Goal: Obtain resource: Download file/media

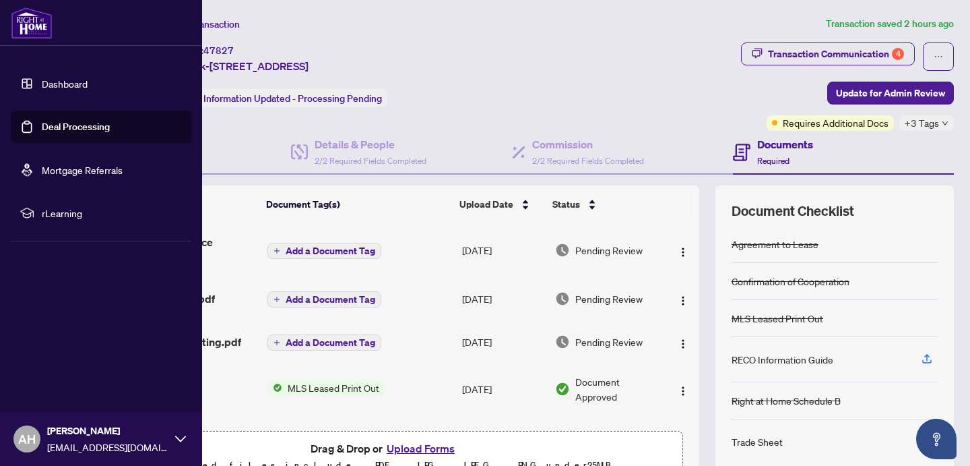
click at [60, 86] on link "Dashboard" at bounding box center [65, 84] width 46 height 12
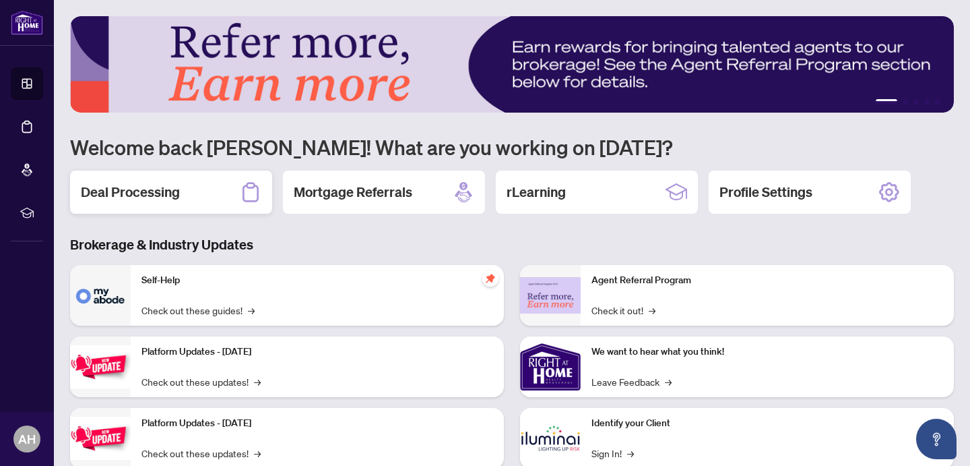
click at [166, 193] on h2 "Deal Processing" at bounding box center [130, 192] width 99 height 19
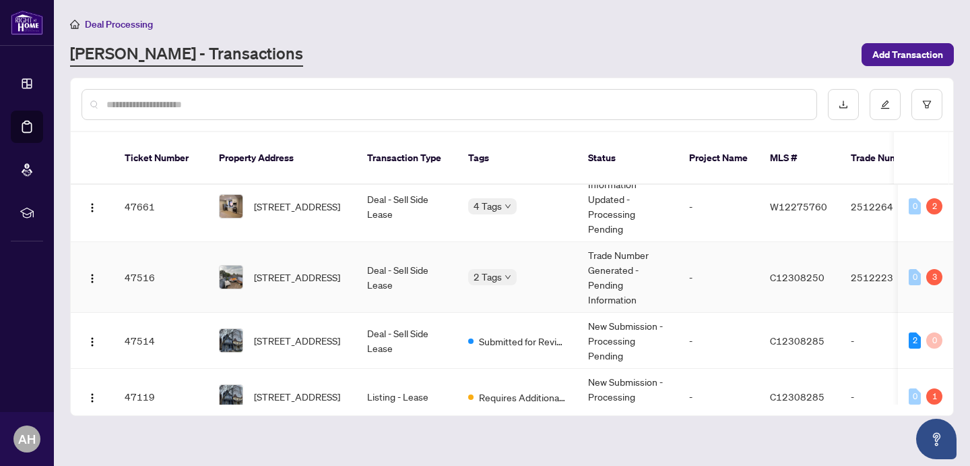
scroll to position [528, 0]
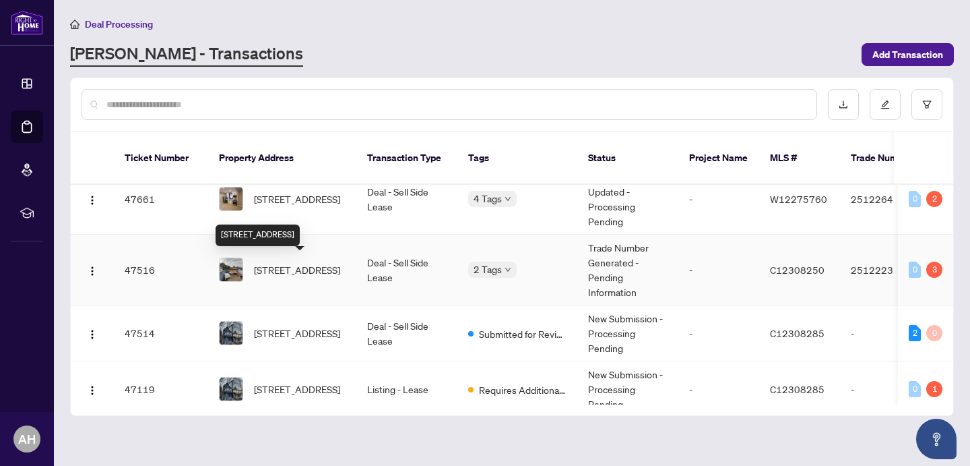
click at [289, 268] on span "[STREET_ADDRESS]" at bounding box center [297, 269] width 86 height 15
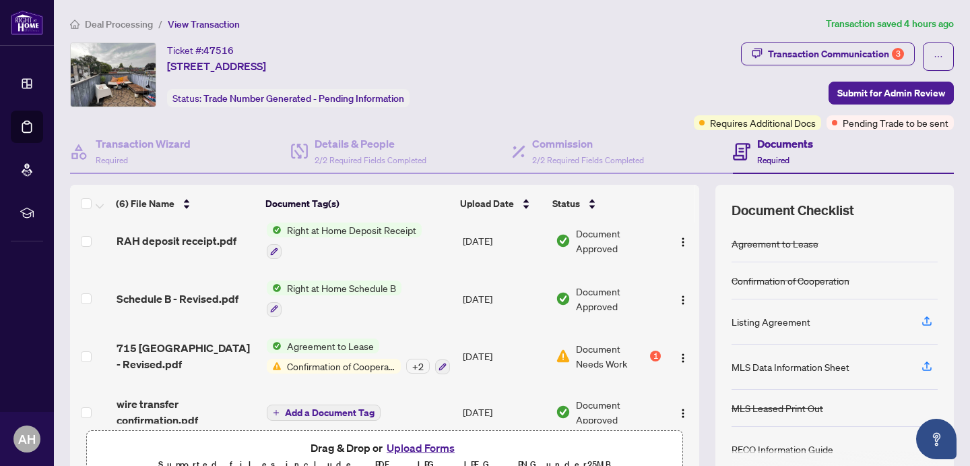
scroll to position [134, 0]
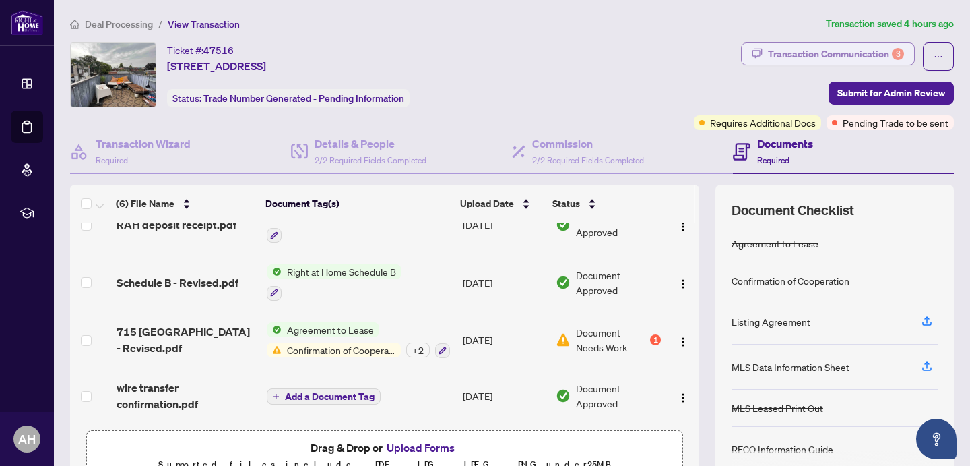
click at [855, 48] on div "Transaction Communication 3" at bounding box center [836, 54] width 136 height 22
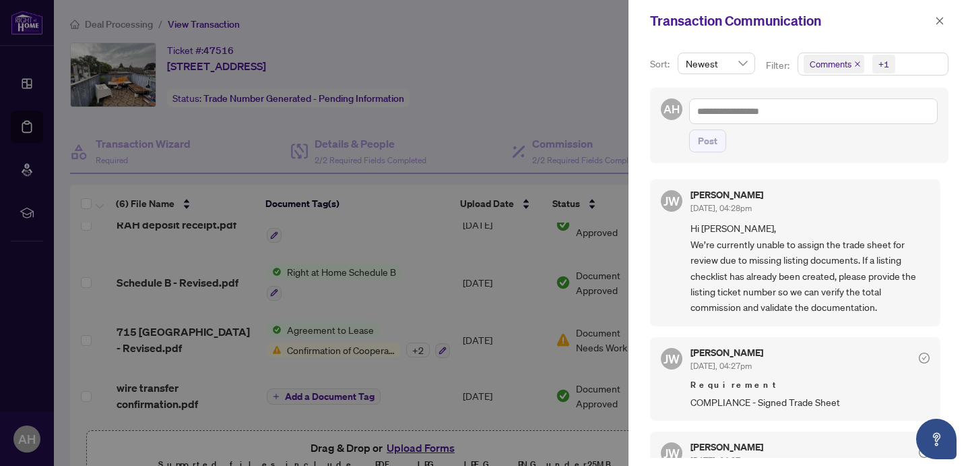
click at [857, 64] on icon "close" at bounding box center [857, 63] width 5 height 5
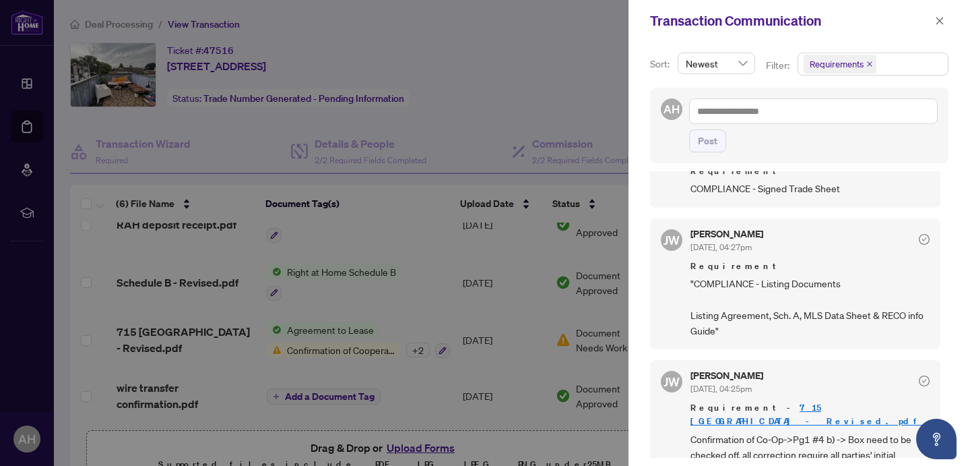
scroll to position [3, 0]
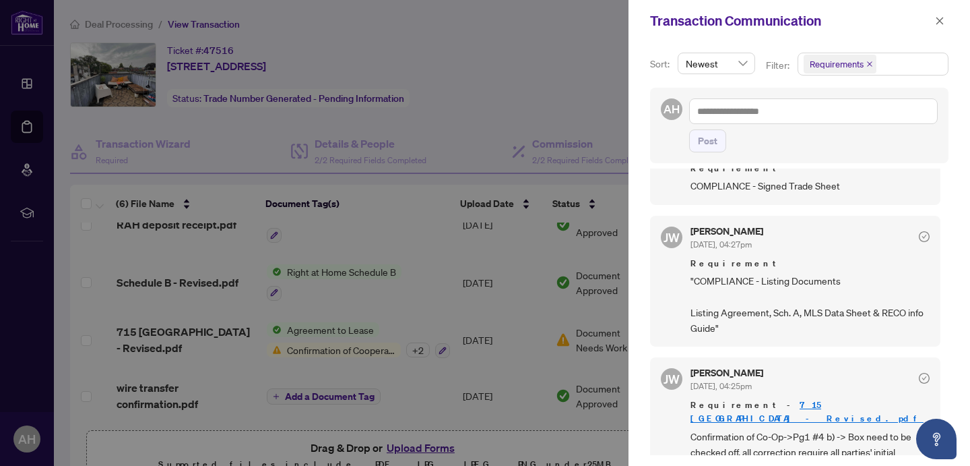
click at [323, 347] on div at bounding box center [485, 233] width 970 height 466
click at [791, 399] on link "715 [GEOGRAPHIC_DATA] - Revised.pdf" at bounding box center [807, 411] width 233 height 25
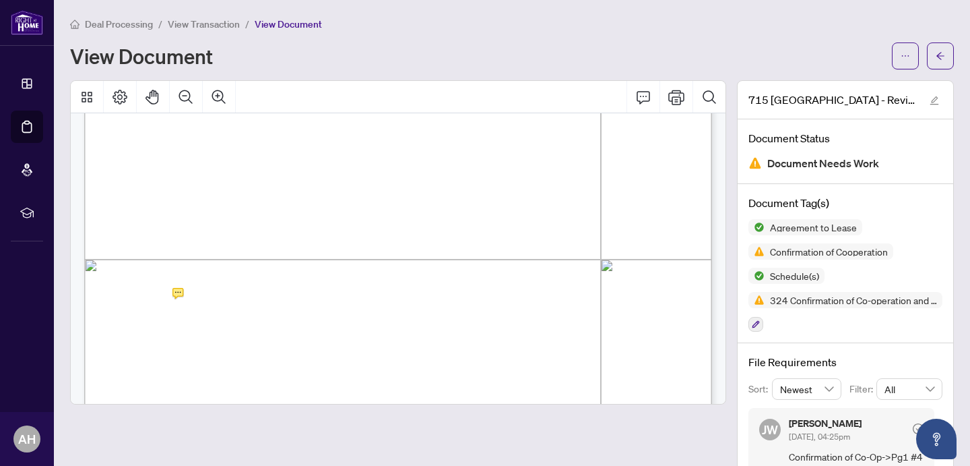
scroll to position [3719, 0]
click at [683, 96] on icon "Print" at bounding box center [677, 97] width 16 height 15
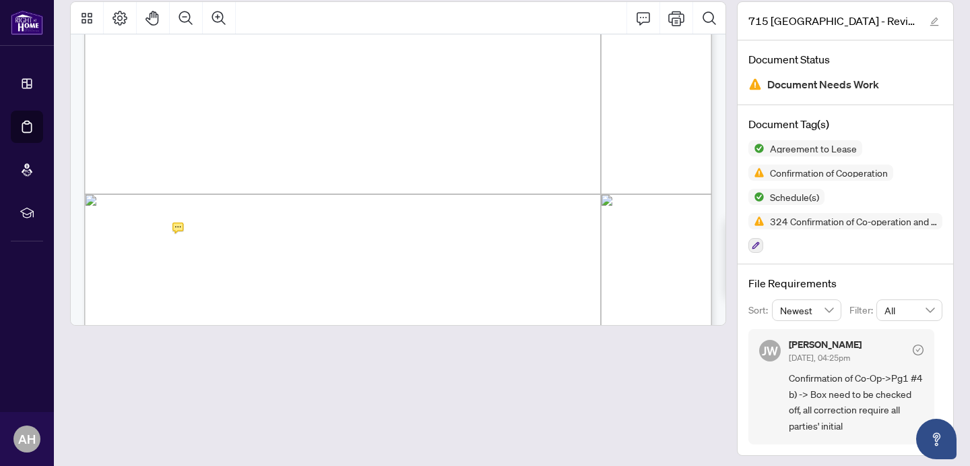
scroll to position [80, 0]
click at [681, 19] on icon "Print" at bounding box center [677, 17] width 16 height 15
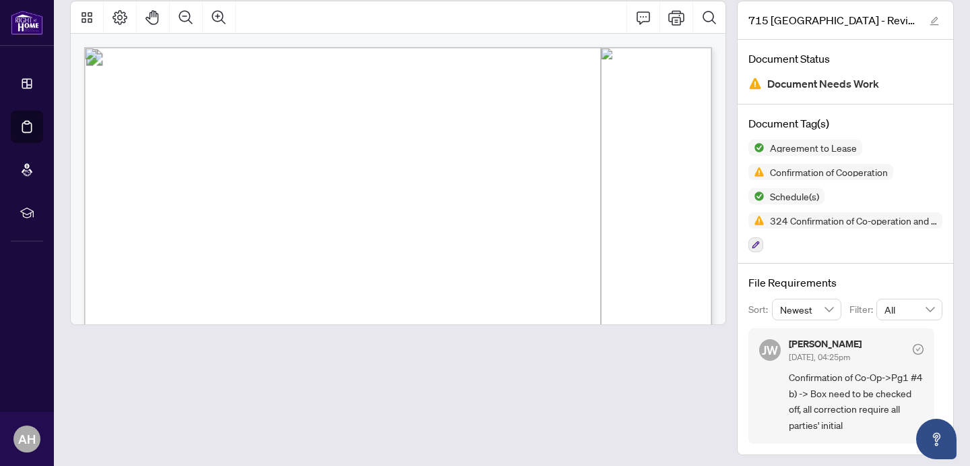
scroll to position [0, 0]
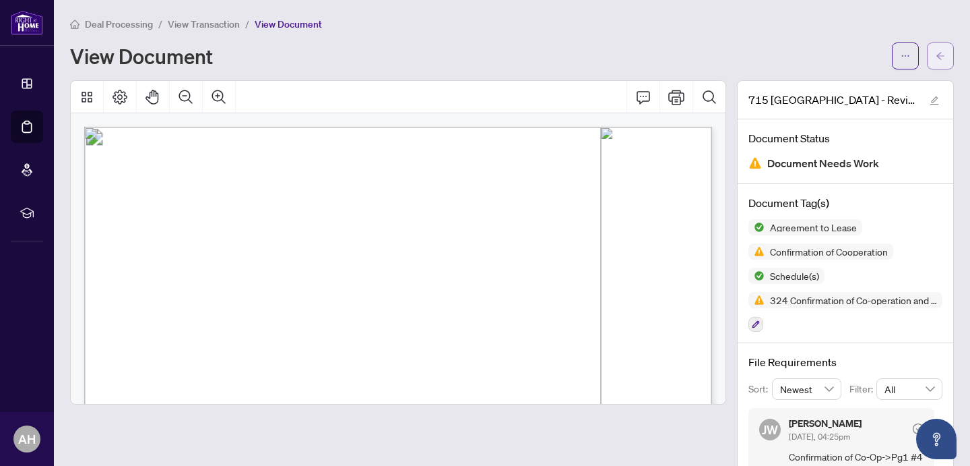
click at [940, 58] on icon "arrow-left" at bounding box center [941, 55] width 8 height 7
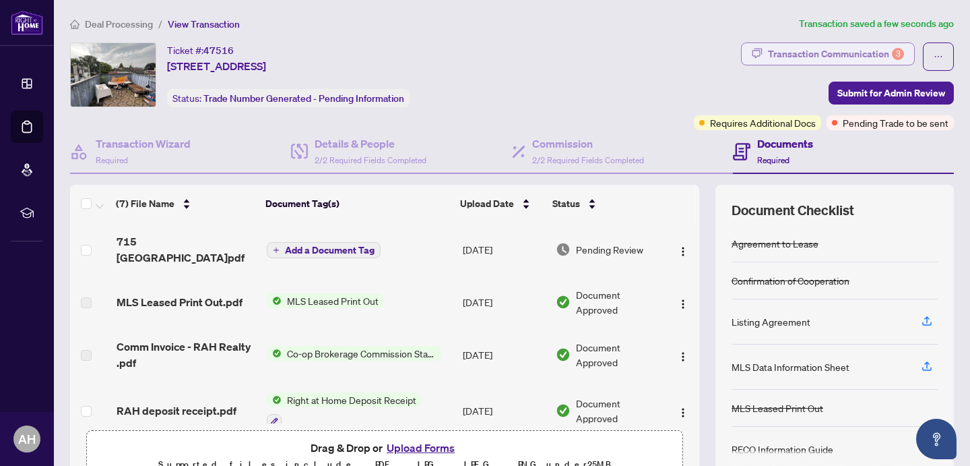
click at [848, 53] on div "Transaction Communication 3" at bounding box center [836, 54] width 136 height 22
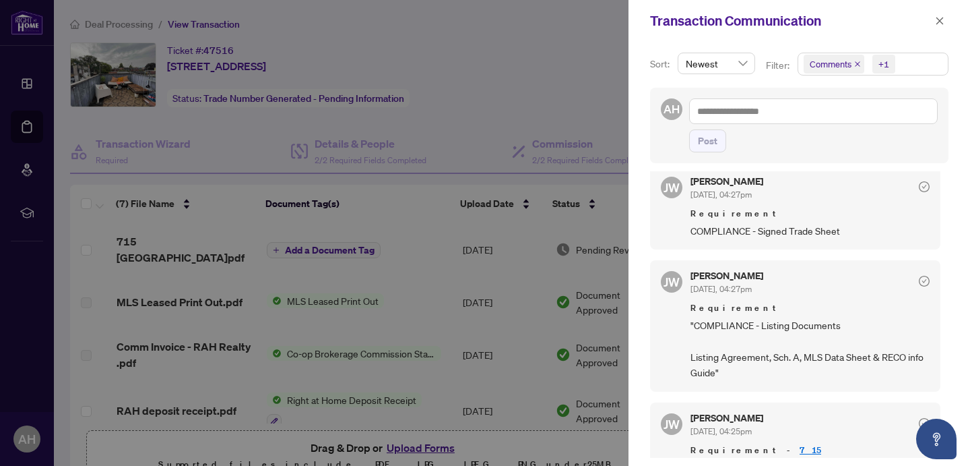
scroll to position [171, 0]
click at [387, 266] on div at bounding box center [485, 233] width 970 height 466
click at [319, 292] on div at bounding box center [485, 233] width 970 height 466
click at [941, 18] on icon "close" at bounding box center [939, 20] width 9 height 9
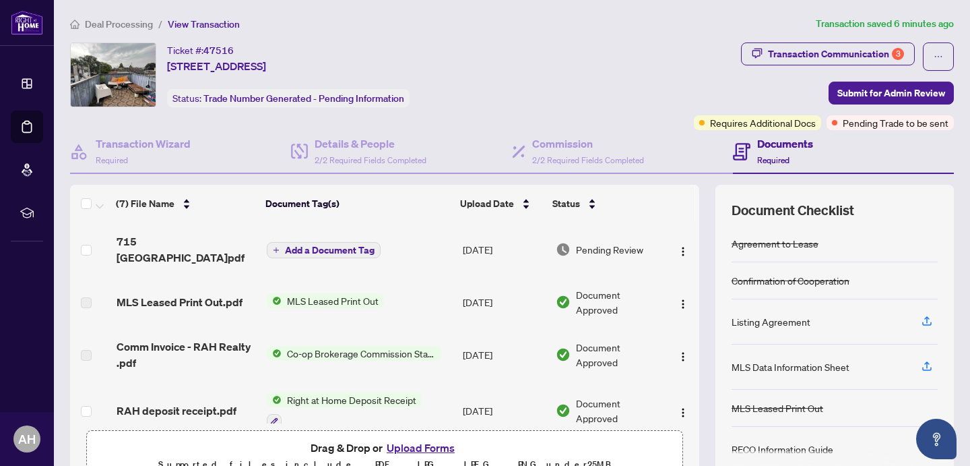
click at [323, 293] on span "MLS Leased Print Out" at bounding box center [333, 300] width 102 height 15
click at [201, 294] on span "MLS Leased Print Out.pdf" at bounding box center [180, 302] width 126 height 16
click at [315, 293] on span "MLS Leased Print Out" at bounding box center [333, 300] width 102 height 15
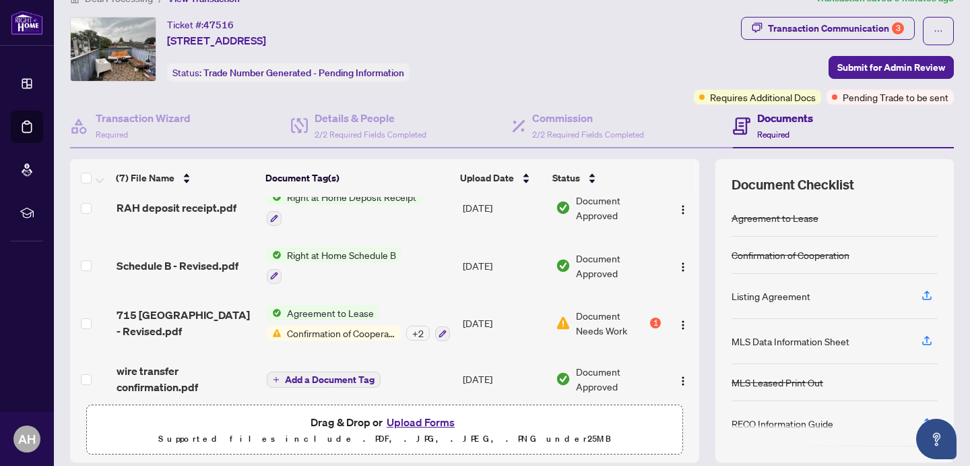
scroll to position [28, 0]
